Goal: Information Seeking & Learning: Compare options

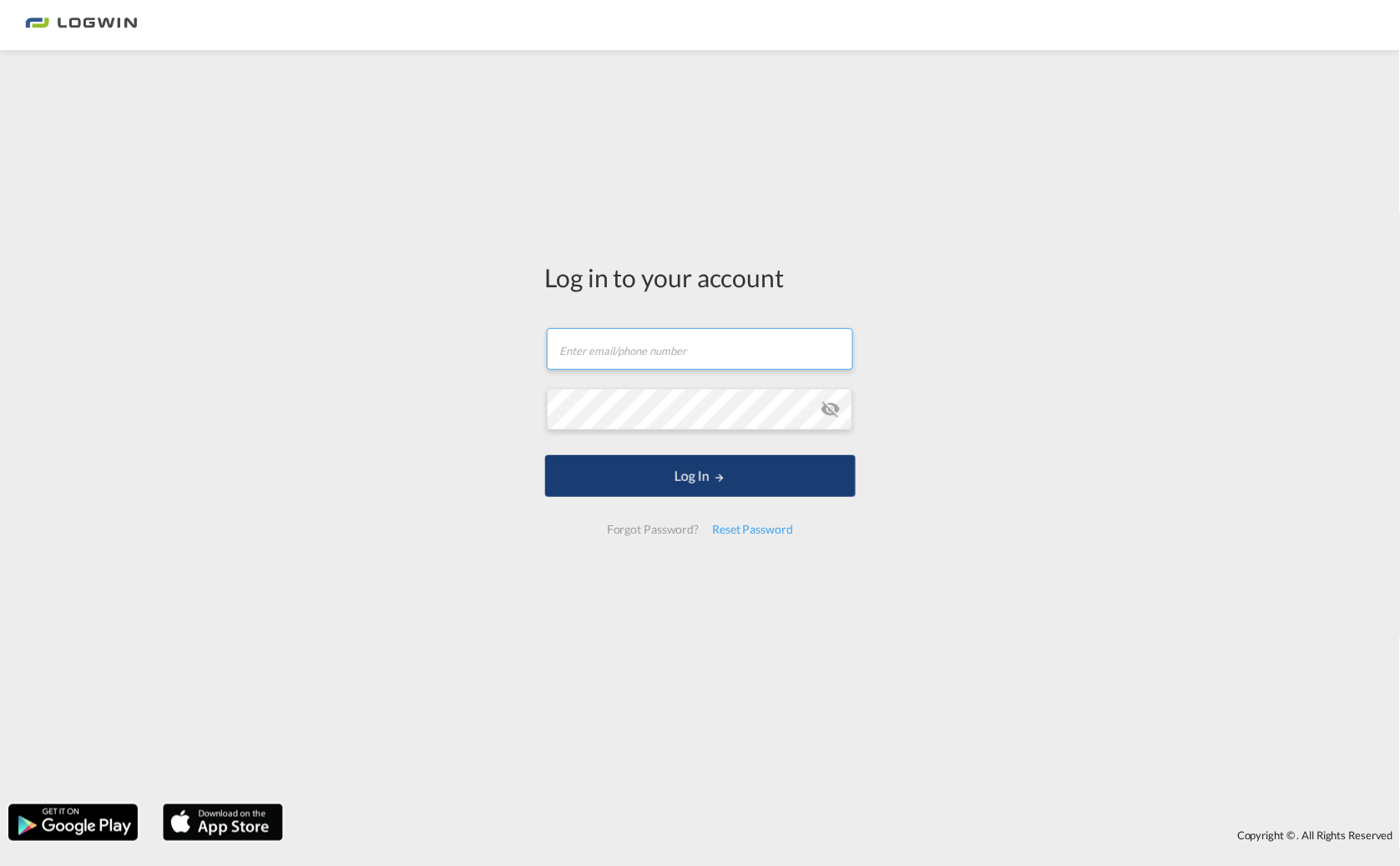
type input "[PERSON_NAME][EMAIL_ADDRESS][PERSON_NAME][DOMAIN_NAME]"
click at [686, 470] on button "Log In" at bounding box center [700, 476] width 311 height 42
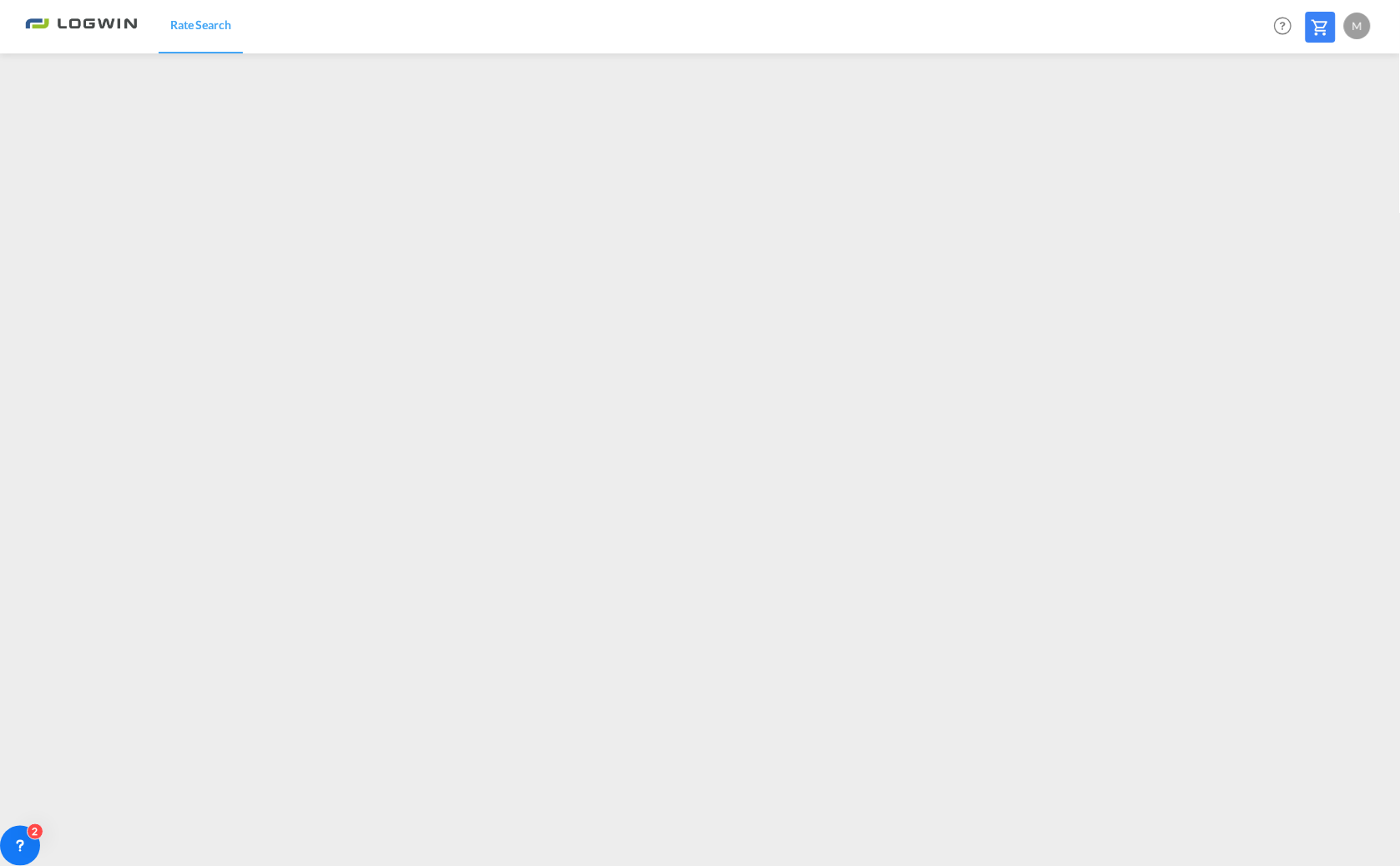
click at [1325, 23] on md-icon at bounding box center [1321, 28] width 20 height 20
